Goal: Task Accomplishment & Management: Use online tool/utility

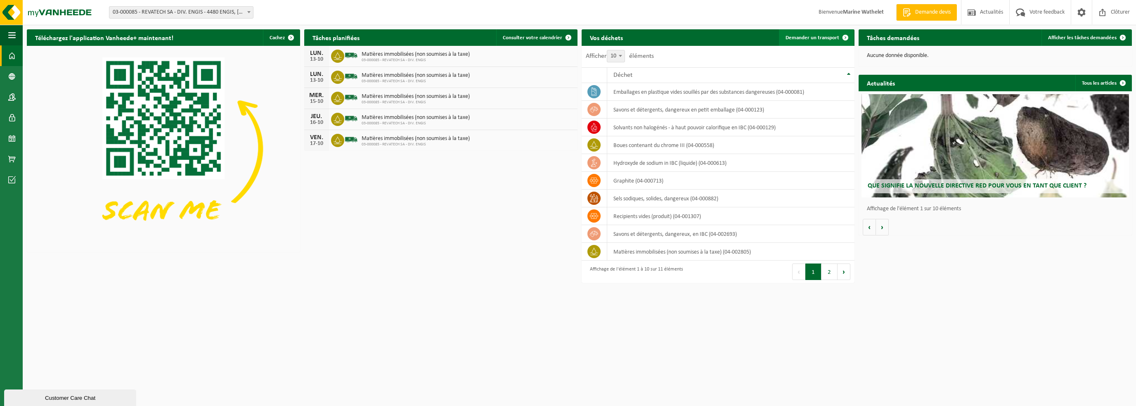
click at [797, 42] on link "Demander un transport" at bounding box center [816, 37] width 75 height 17
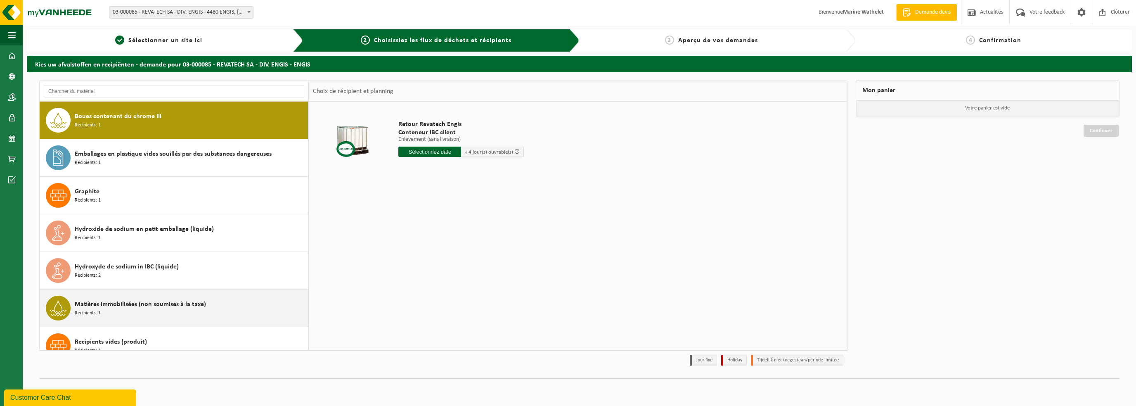
click at [134, 310] on div "Matières immobilisées (non soumises à la taxe) Récipients: 1" at bounding box center [190, 307] width 231 height 25
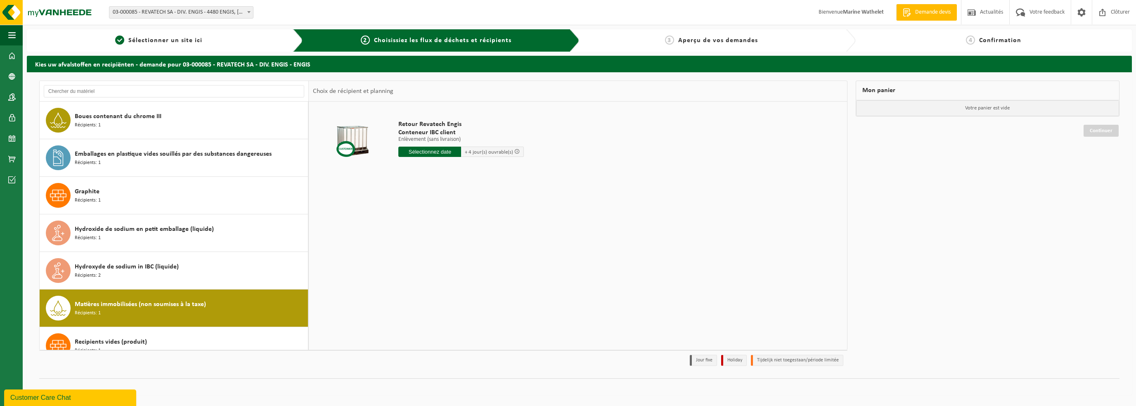
scroll to position [164, 0]
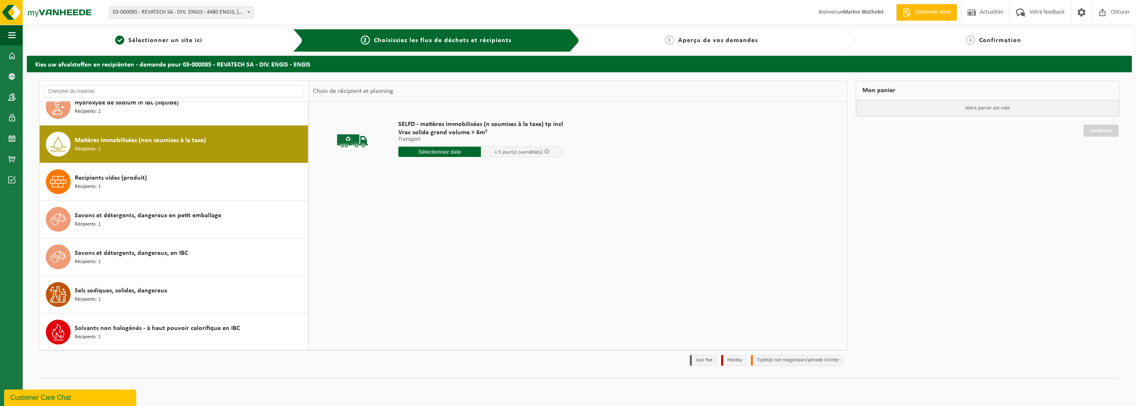
click at [422, 154] on input "text" at bounding box center [439, 152] width 83 height 10
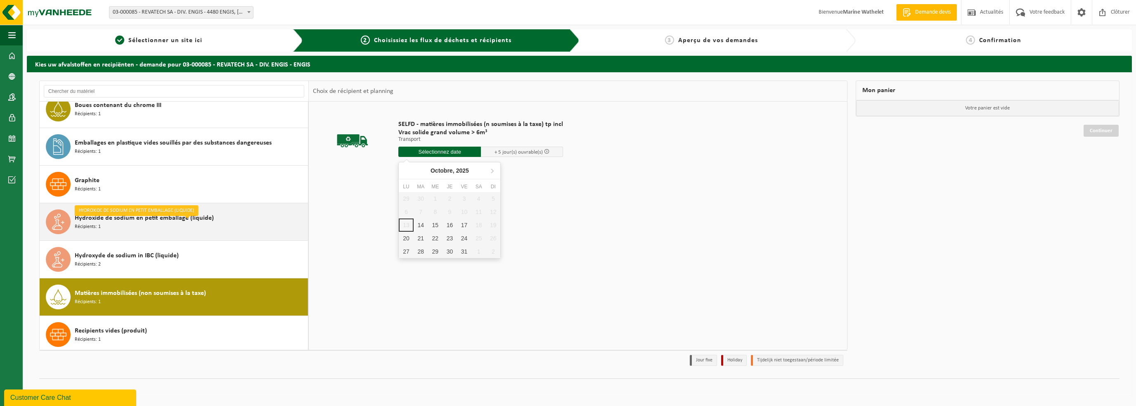
scroll to position [0, 0]
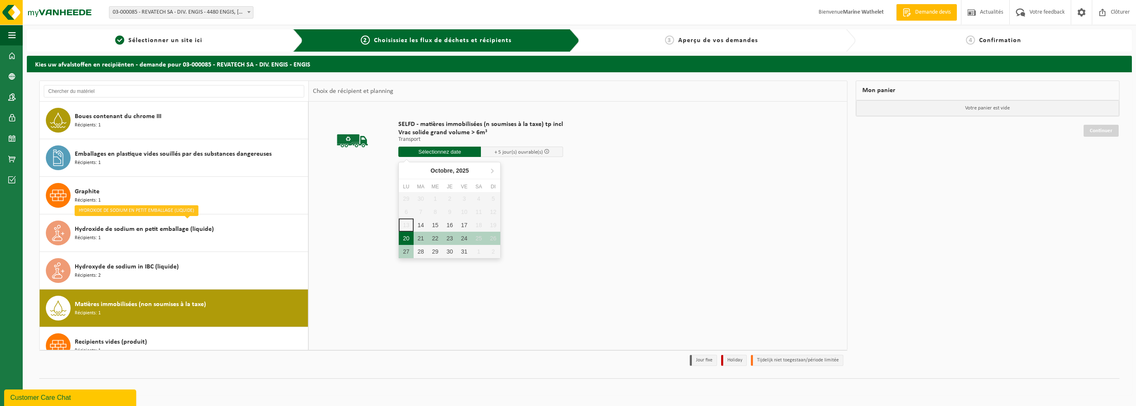
click at [406, 236] on div "20" at bounding box center [406, 238] width 14 height 13
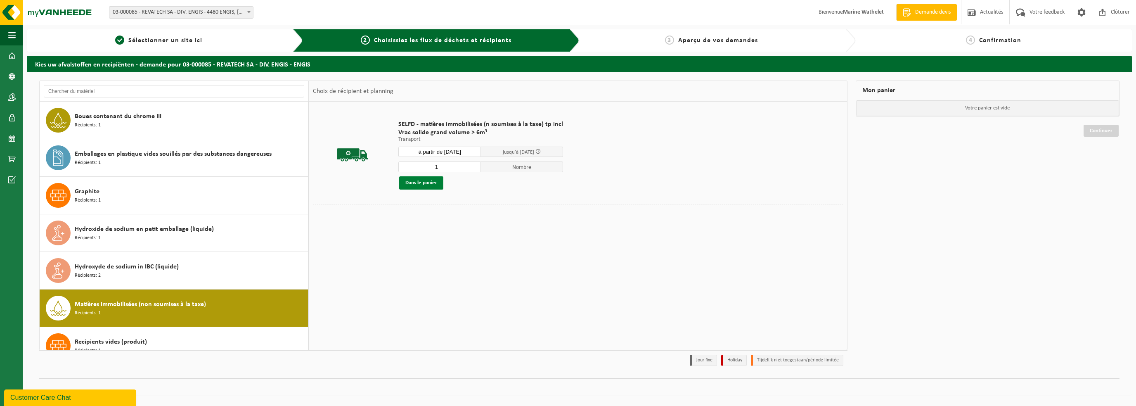
click at [428, 177] on button "Dans le panier" at bounding box center [421, 182] width 44 height 13
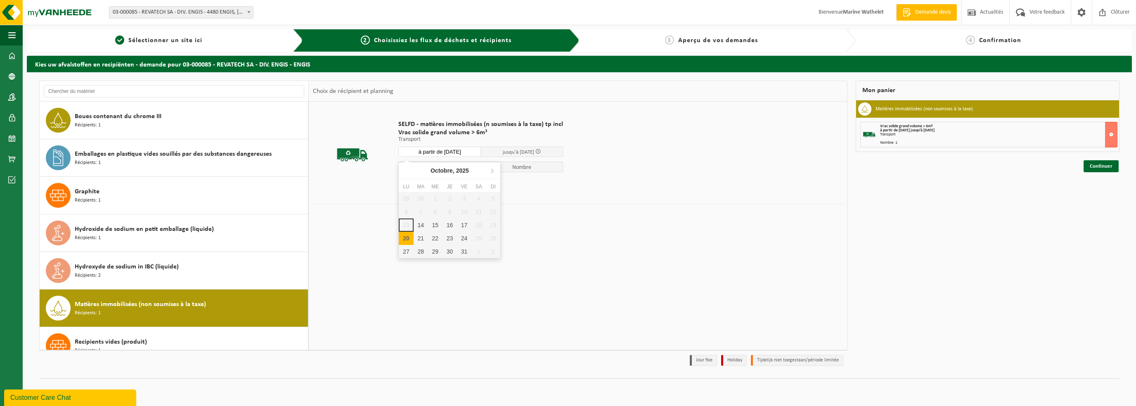
click at [430, 154] on input "à partir de [DATE]" at bounding box center [439, 152] width 83 height 10
click at [422, 242] on div "21" at bounding box center [421, 238] width 14 height 13
click at [422, 183] on button "Dans le panier" at bounding box center [421, 182] width 44 height 13
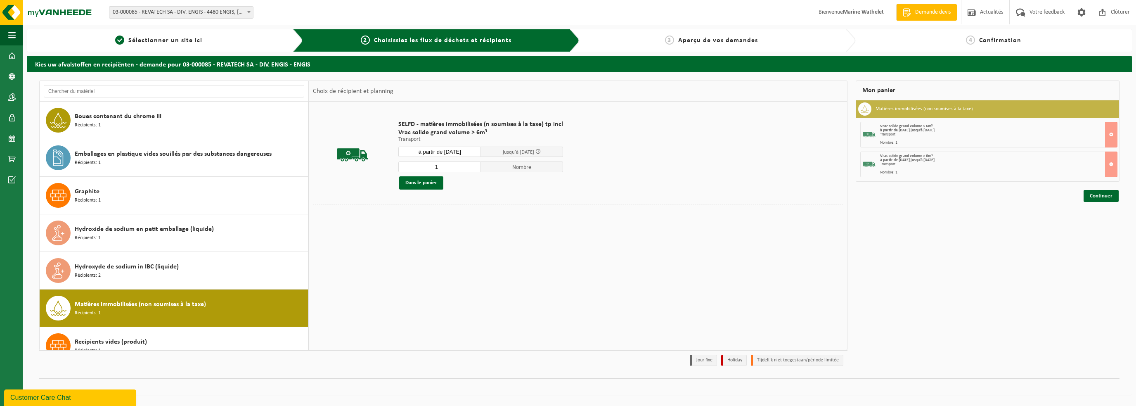
click at [426, 146] on div "SELFD - matières immobilisées (n soumises à la taxe) tp incl Vrac solide grand …" at bounding box center [480, 155] width 173 height 86
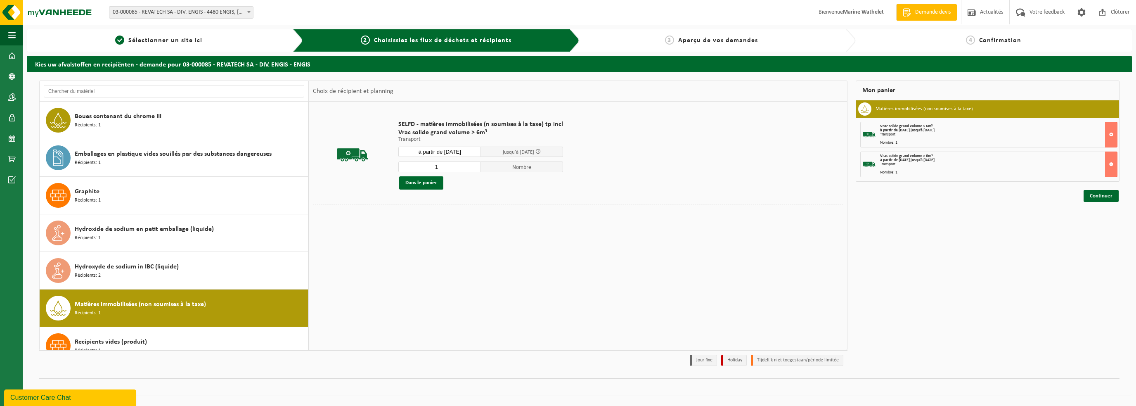
click at [431, 147] on input "à partir de [DATE]" at bounding box center [439, 152] width 83 height 10
click at [436, 246] on div "29" at bounding box center [435, 251] width 14 height 13
click at [436, 150] on input "à partir de [DATE]" at bounding box center [439, 152] width 83 height 10
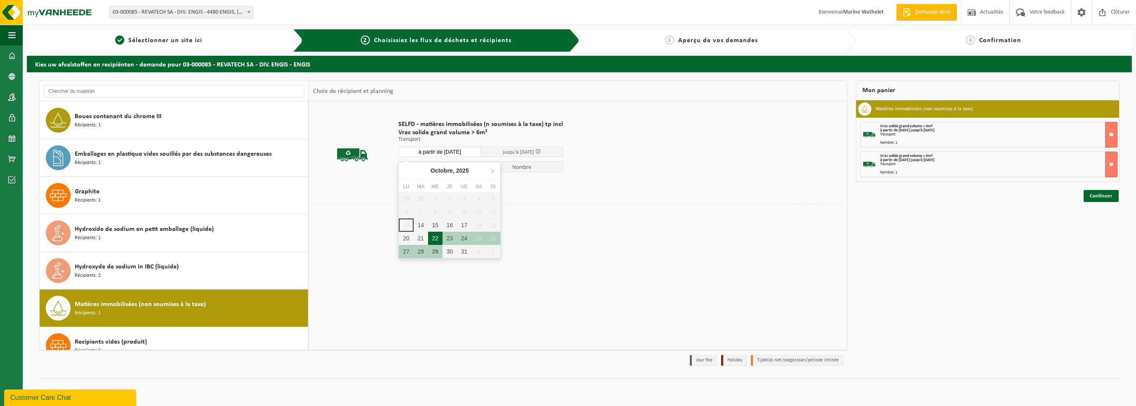
click at [434, 236] on div "22" at bounding box center [435, 238] width 14 height 13
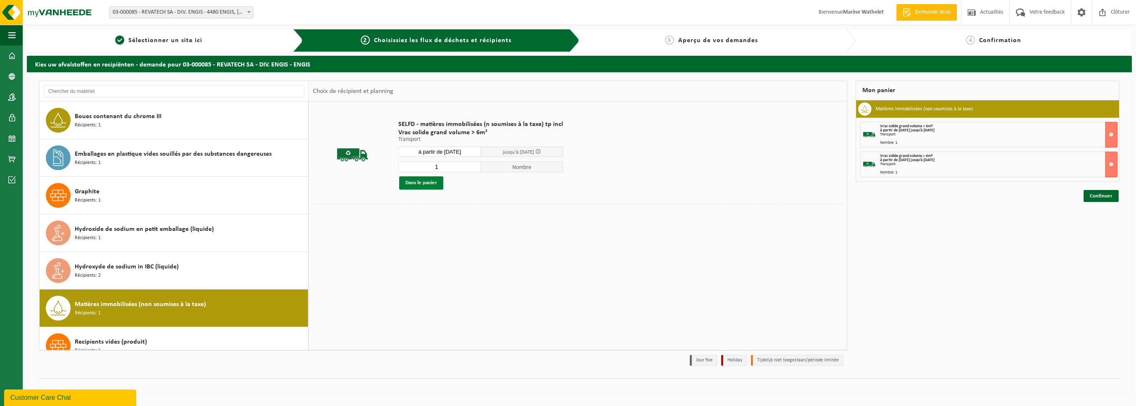
click at [421, 180] on button "Dans le panier" at bounding box center [421, 182] width 44 height 13
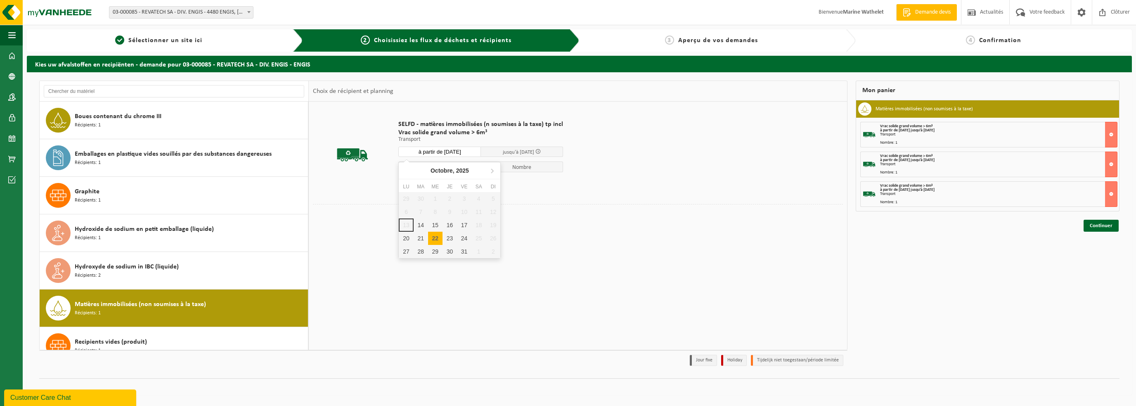
click at [426, 148] on input "à partir de [DATE]" at bounding box center [439, 152] width 83 height 10
click at [448, 238] on div "23" at bounding box center [449, 238] width 14 height 13
click at [431, 184] on button "Dans le panier" at bounding box center [421, 182] width 44 height 13
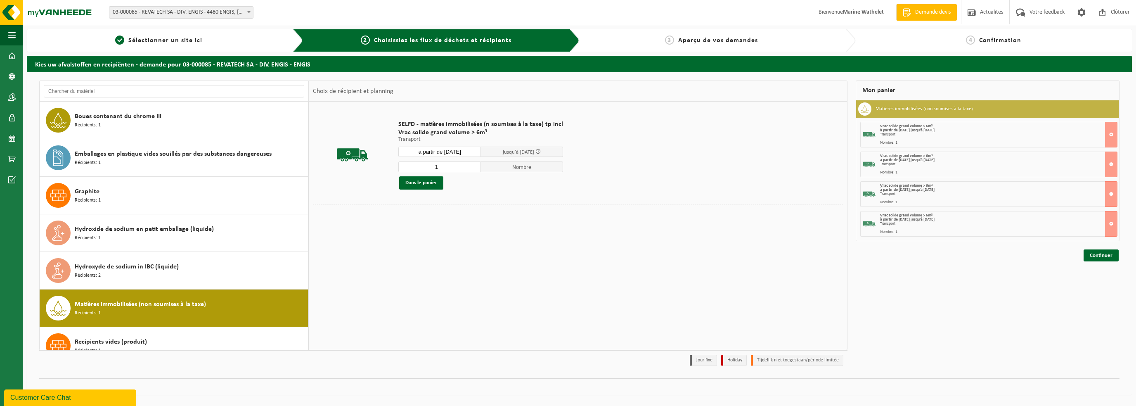
click at [442, 150] on input "à partir de [DATE]" at bounding box center [439, 152] width 83 height 10
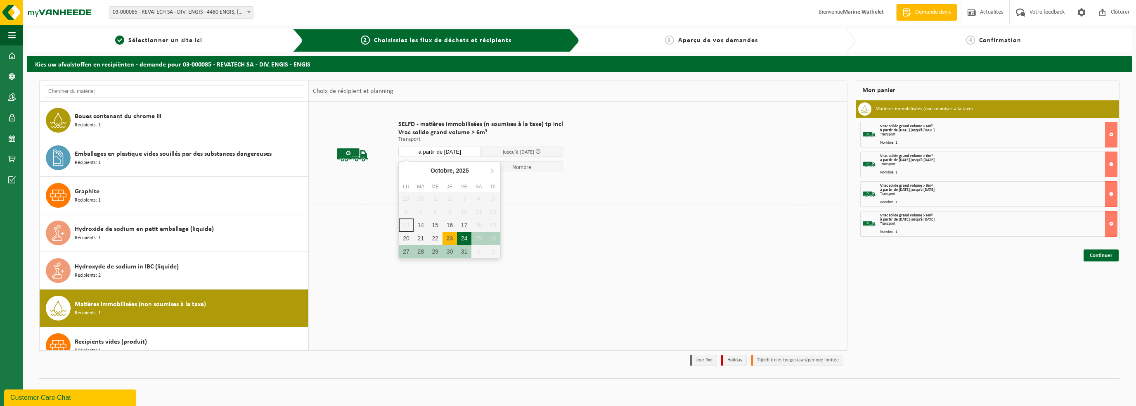
click at [468, 241] on div "24" at bounding box center [464, 238] width 14 height 13
type input "à partir de [DATE]"
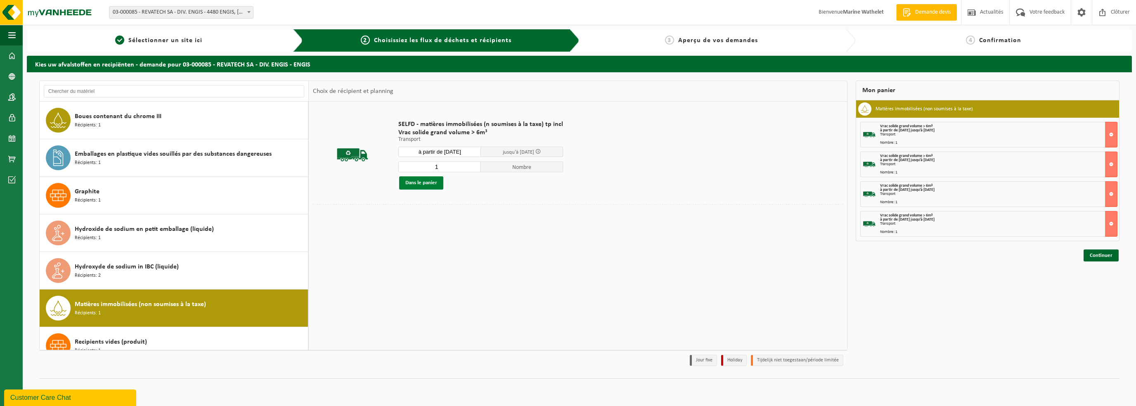
click at [428, 181] on button "Dans le panier" at bounding box center [421, 182] width 44 height 13
click at [1092, 281] on link "Continuer" at bounding box center [1100, 285] width 35 height 12
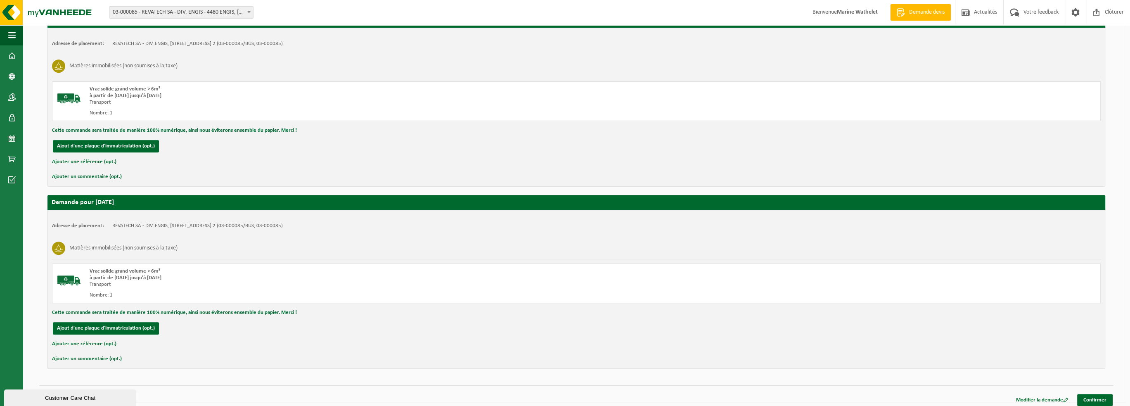
scroll to position [705, 0]
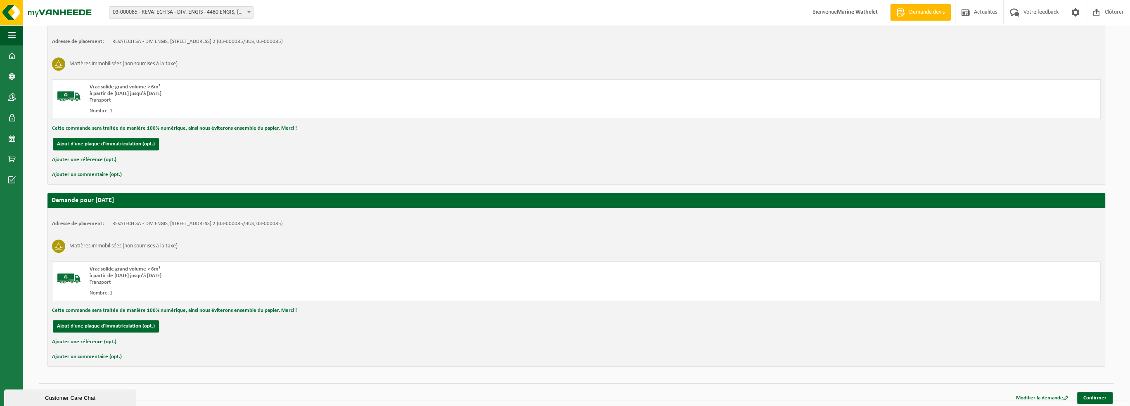
click at [1090, 388] on div "Modifier la demande Confirmer" at bounding box center [576, 387] width 1074 height 9
click at [1089, 395] on link "Confirmer" at bounding box center [1094, 398] width 35 height 12
